Goal: Transaction & Acquisition: Purchase product/service

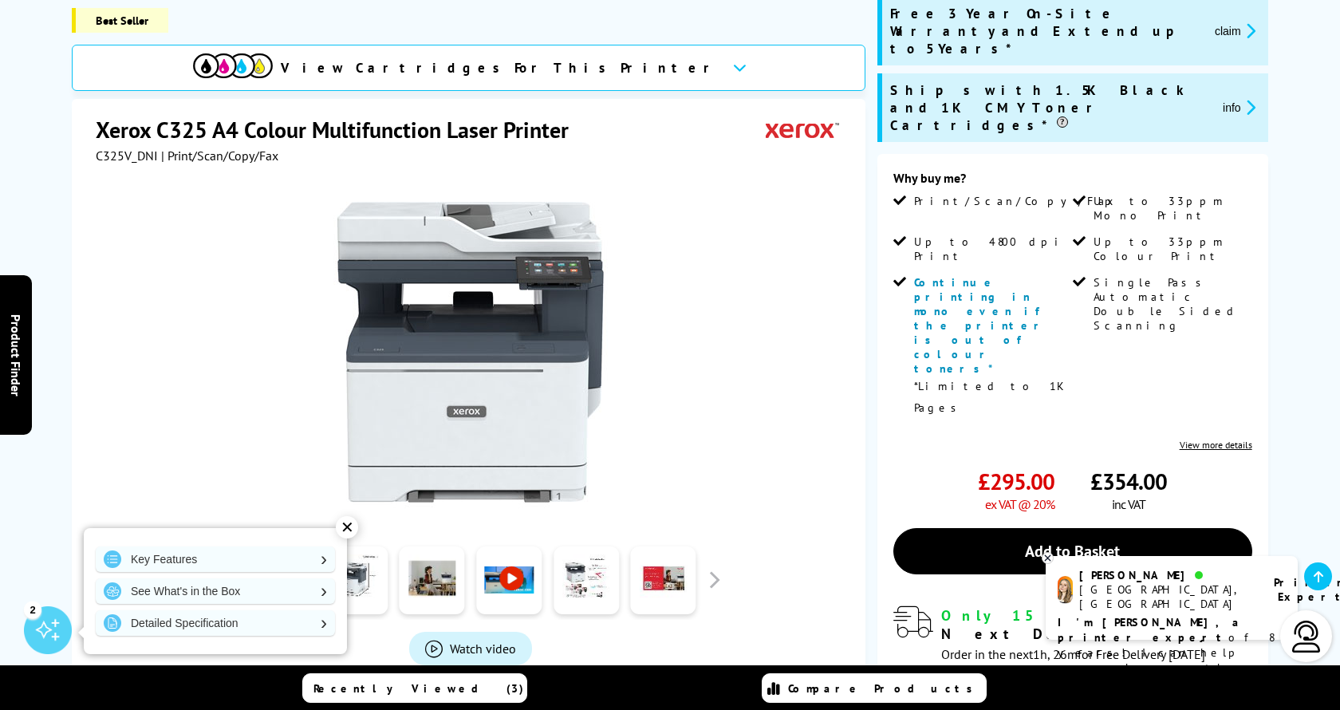
scroll to position [322, 0]
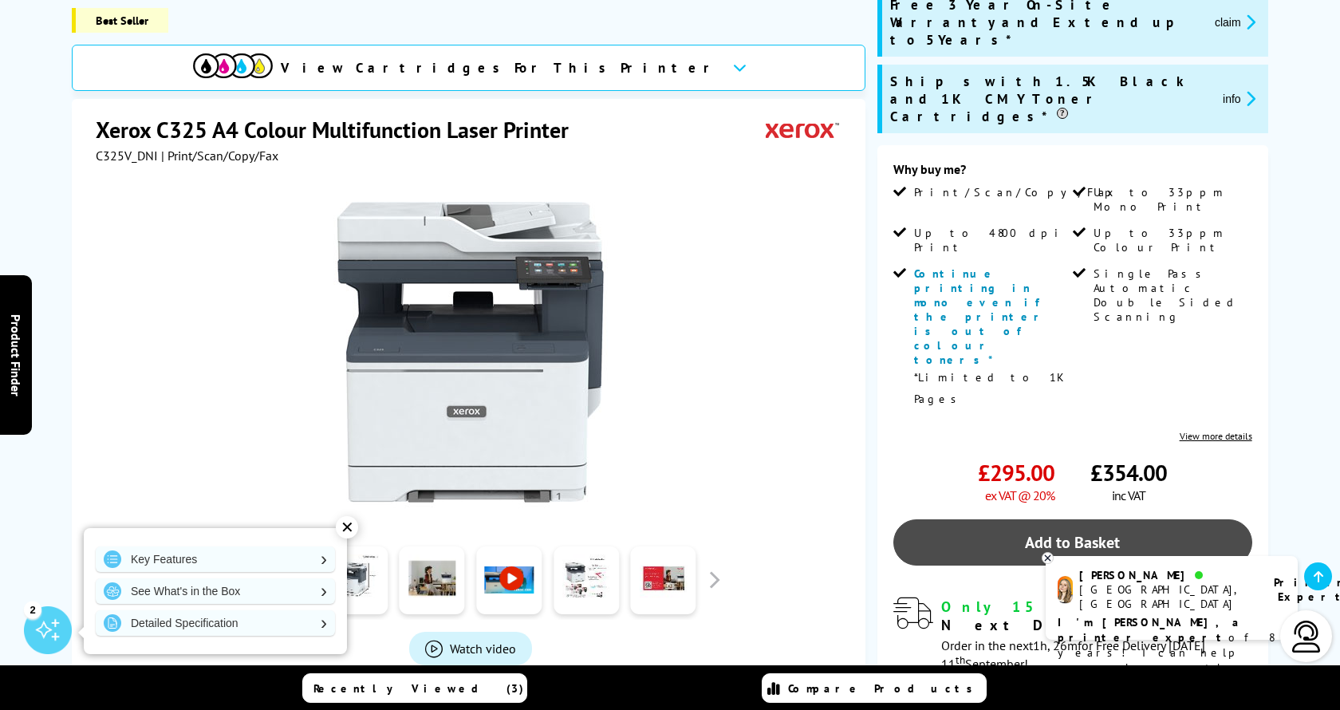
click at [939, 519] on link "Add to Basket" at bounding box center [1072, 542] width 359 height 46
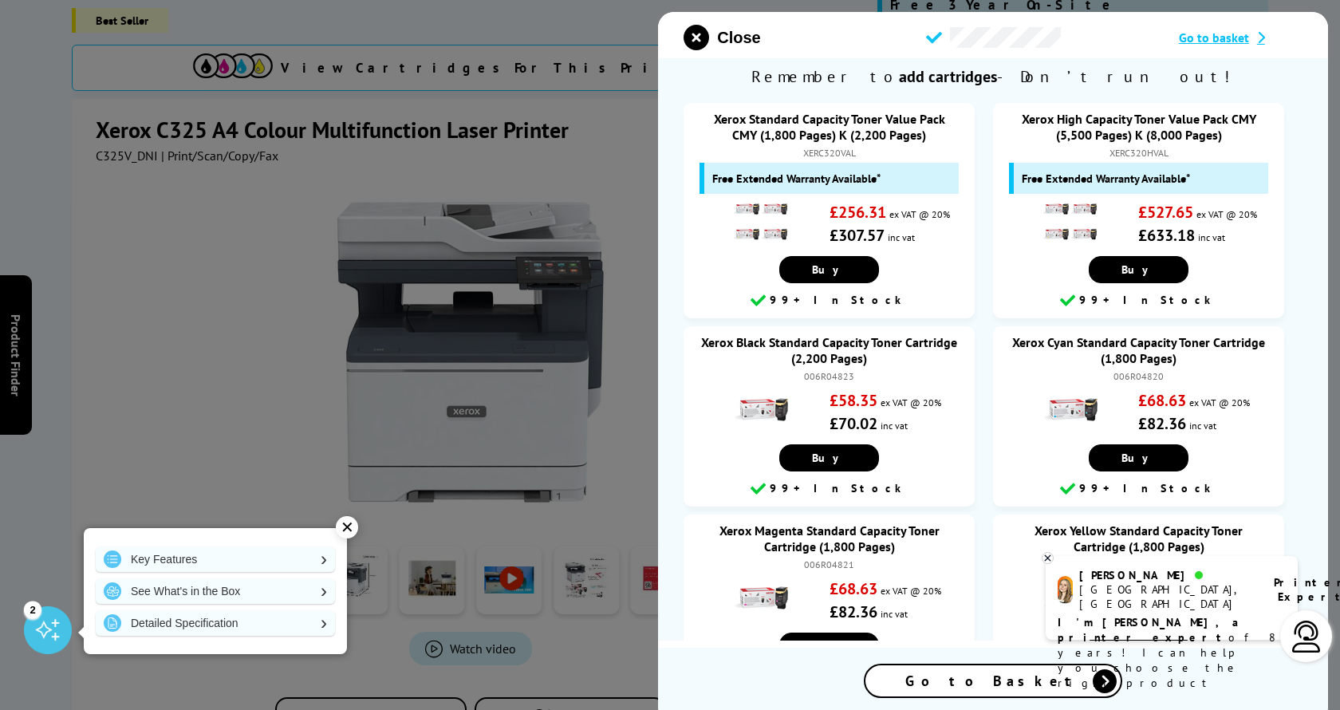
click at [979, 672] on span "Go to Basket" at bounding box center [992, 681] width 175 height 18
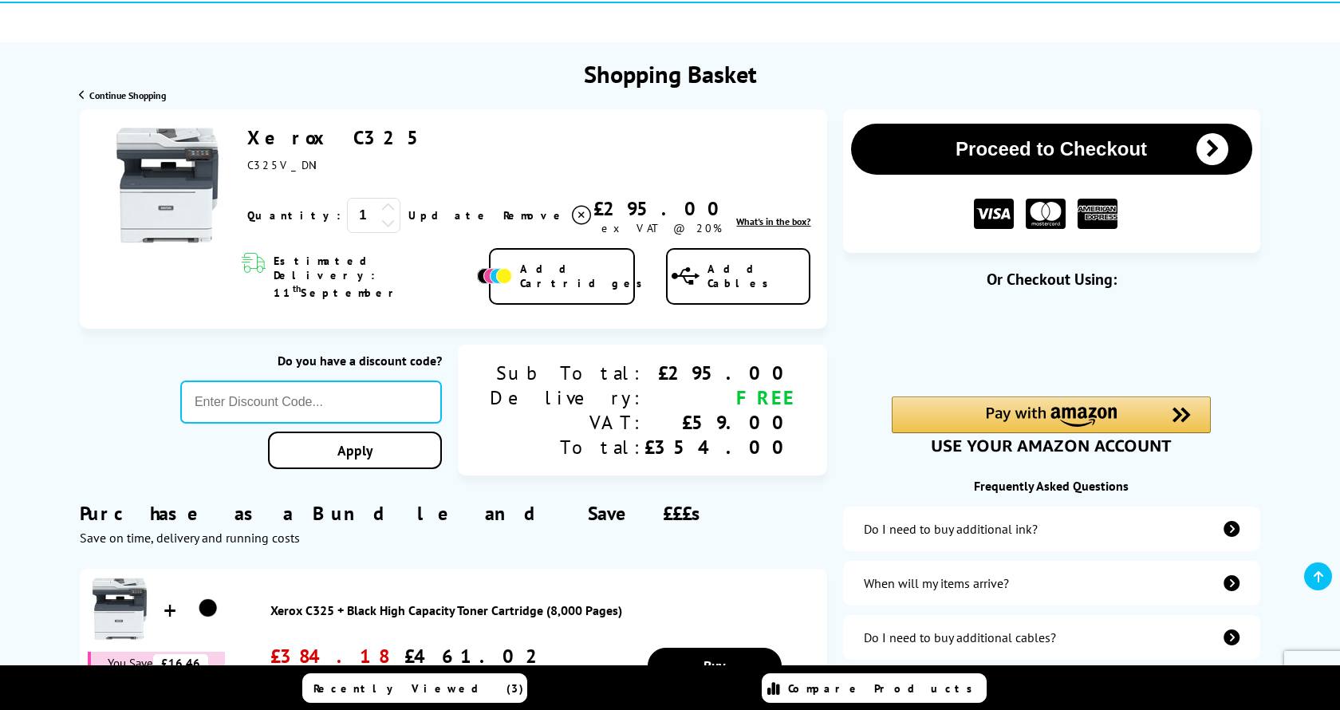
scroll to position [156, 0]
